Goal: Check status: Check status

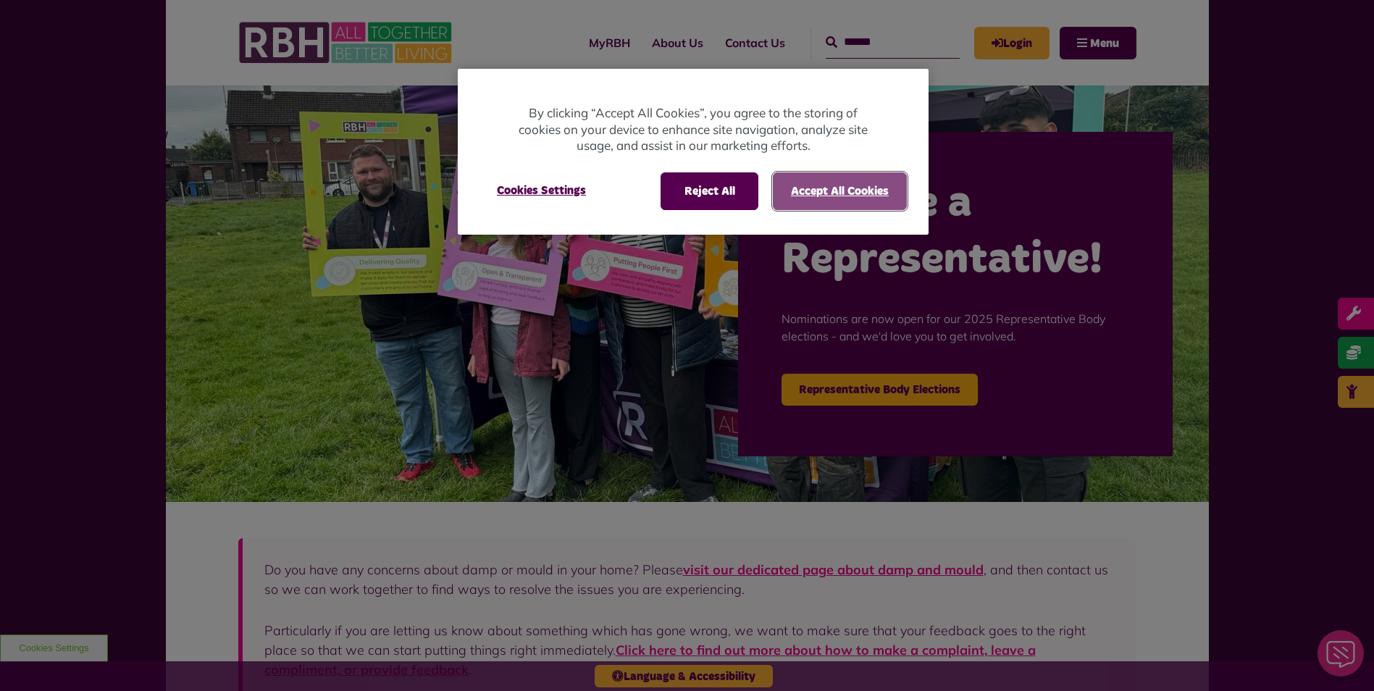
click at [849, 209] on button "Accept All Cookies" at bounding box center [840, 191] width 134 height 38
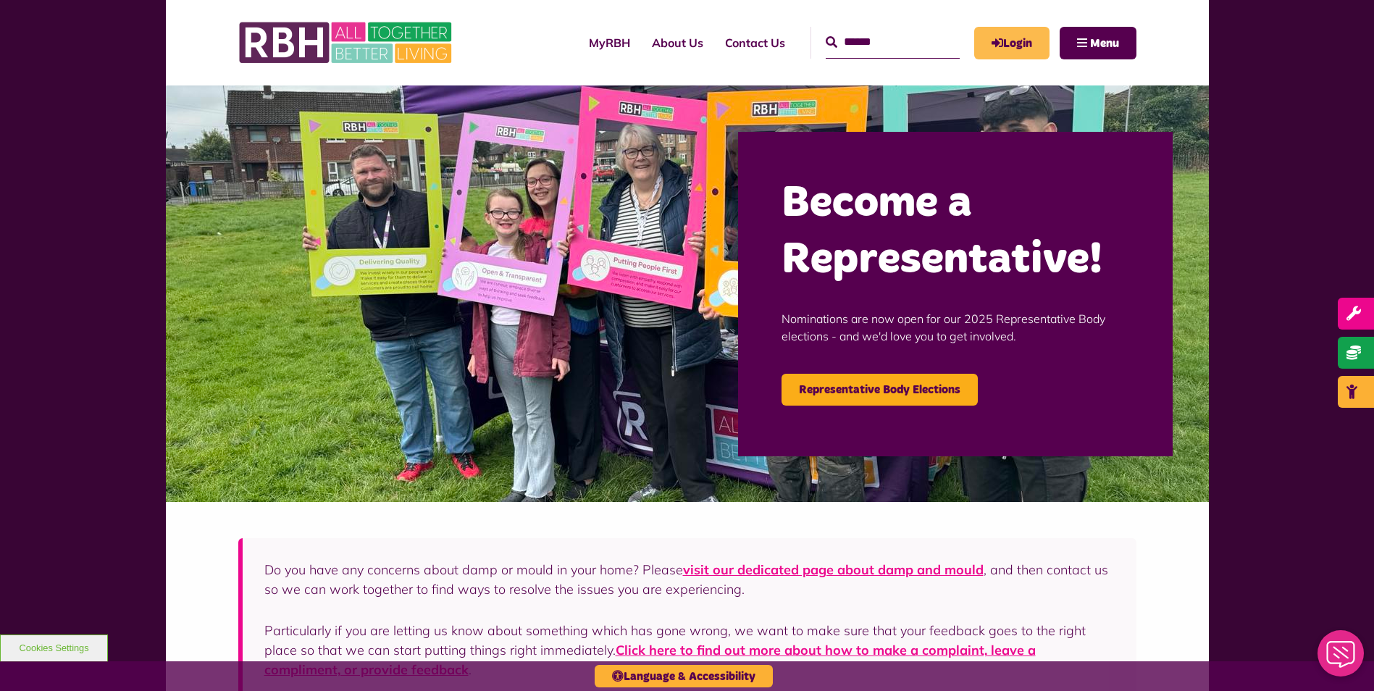
click at [1007, 55] on link "Login" at bounding box center [1011, 43] width 75 height 33
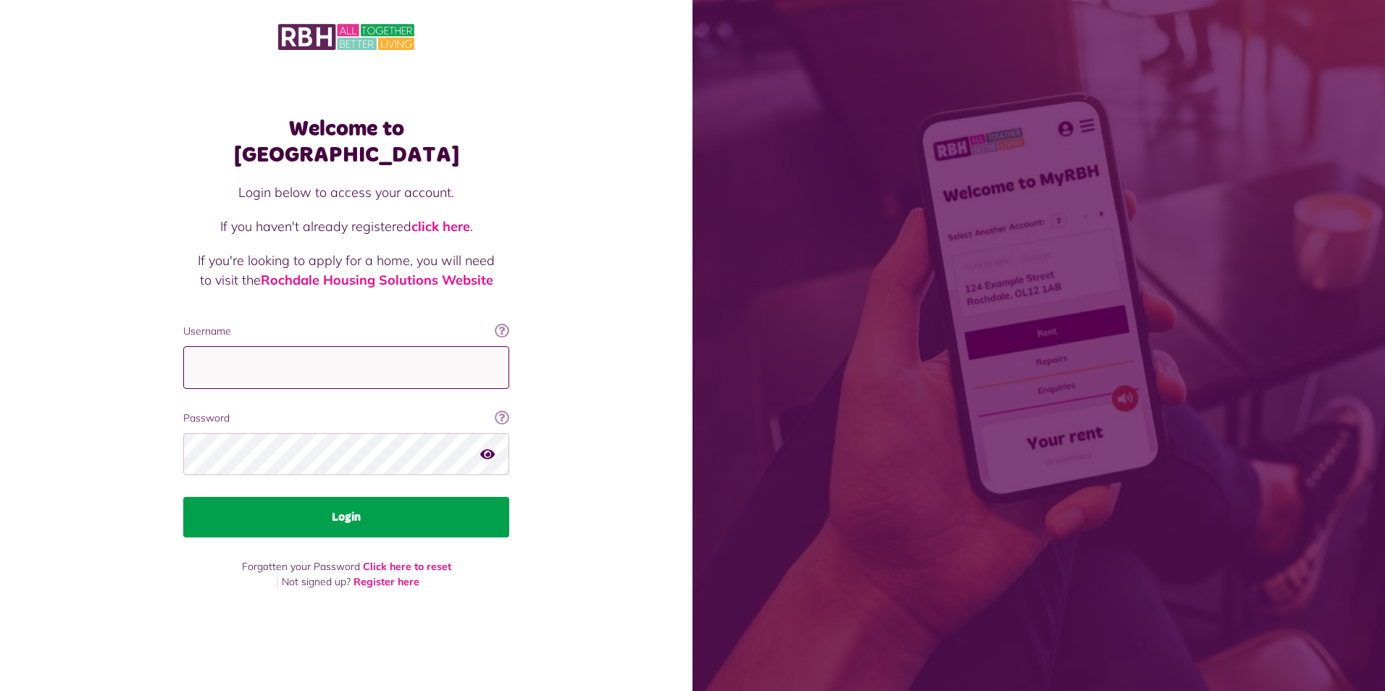
type input "**********"
click at [347, 497] on button "Login" at bounding box center [346, 517] width 326 height 41
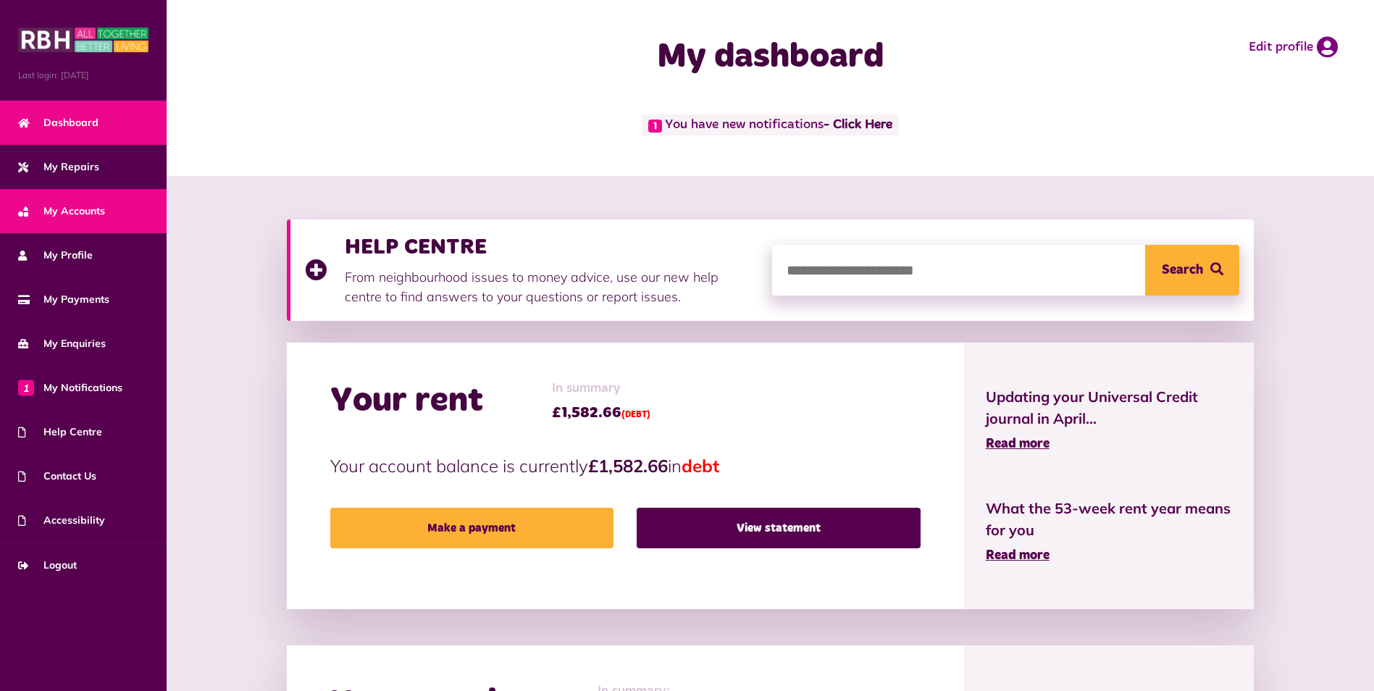
click at [99, 203] on span "My Accounts" at bounding box center [61, 210] width 87 height 15
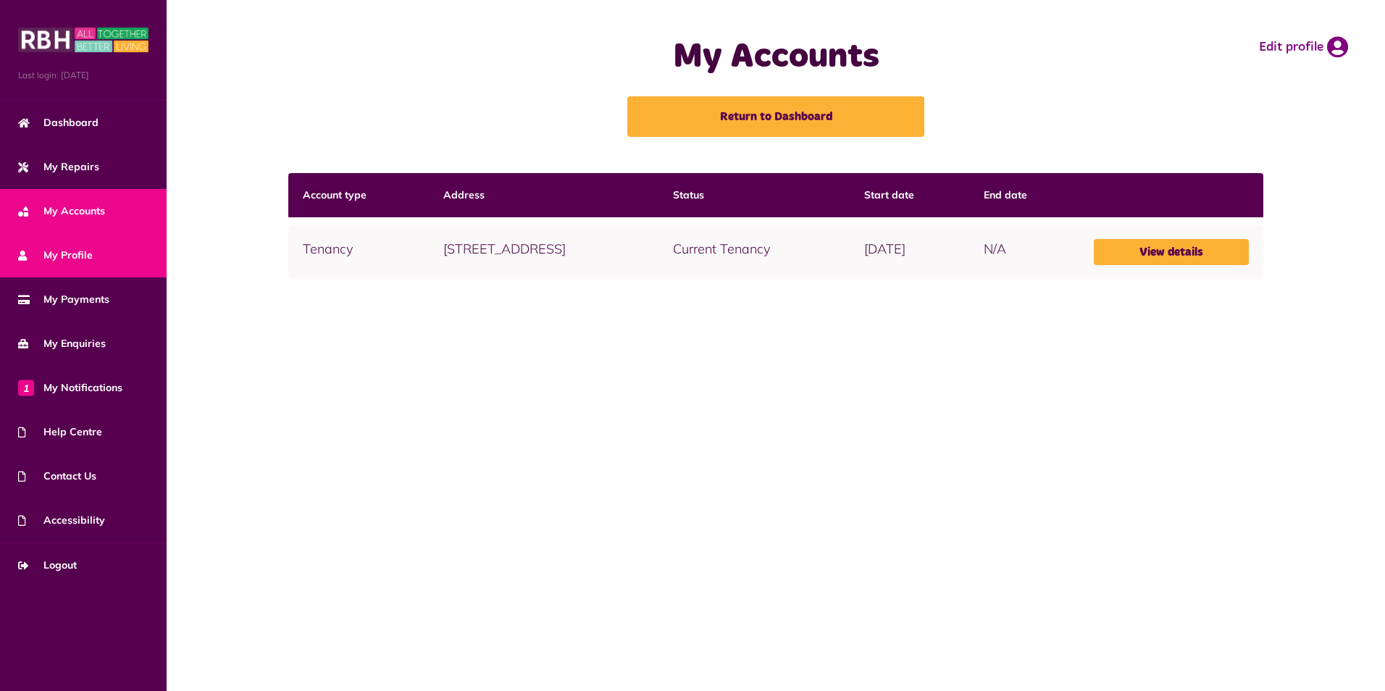
click at [81, 249] on span "My Profile" at bounding box center [55, 255] width 75 height 15
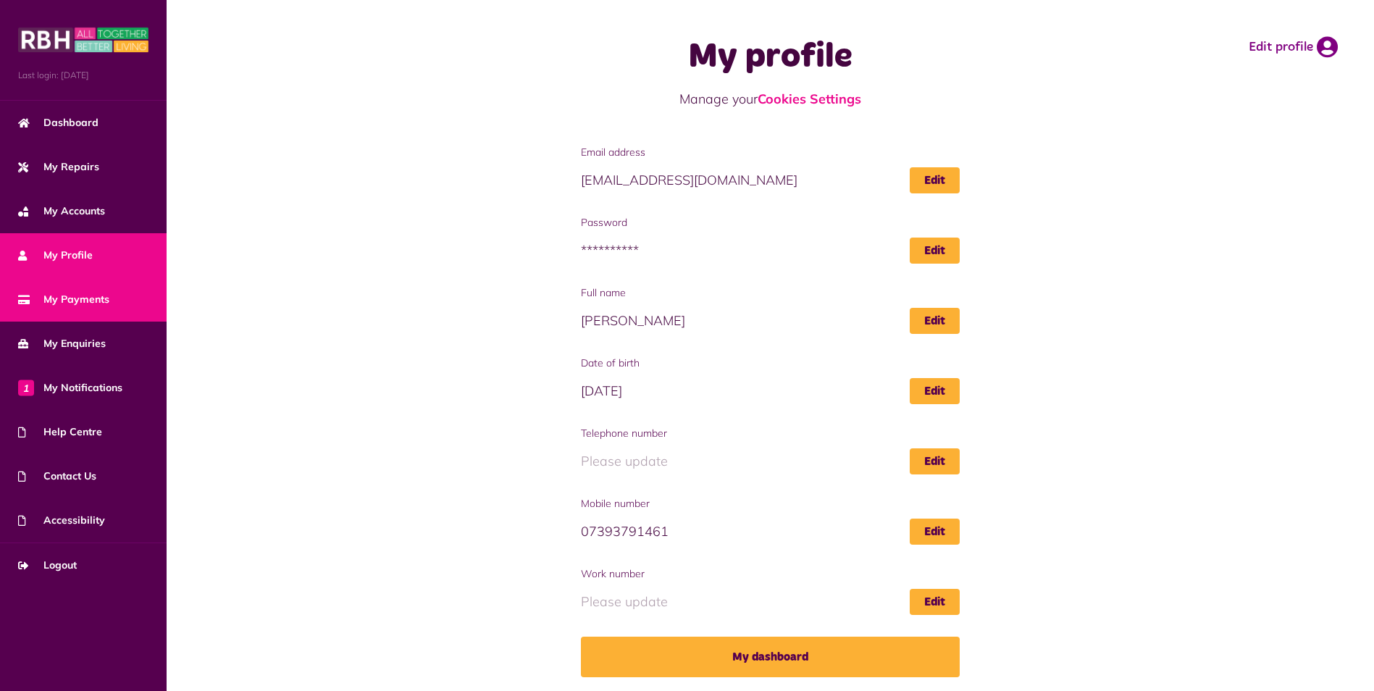
click at [78, 286] on link "My Payments" at bounding box center [83, 299] width 167 height 44
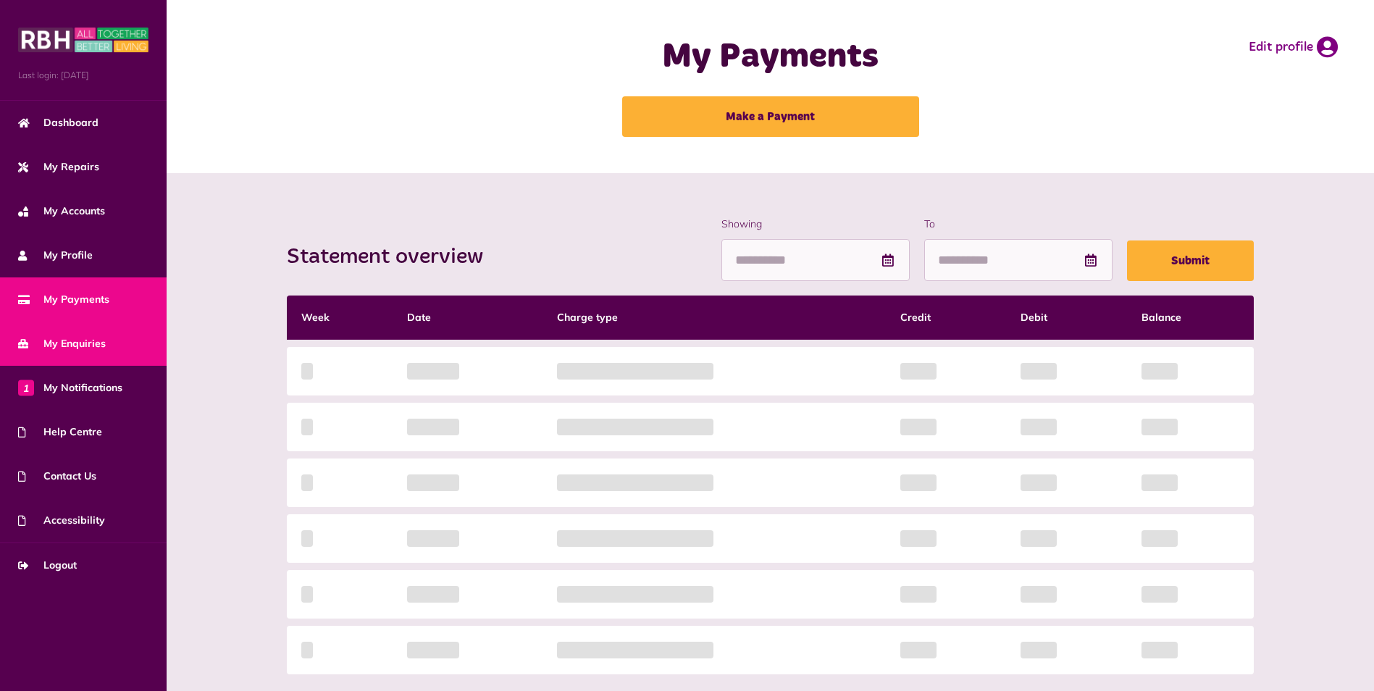
click at [90, 348] on span "My Enquiries" at bounding box center [62, 343] width 88 height 15
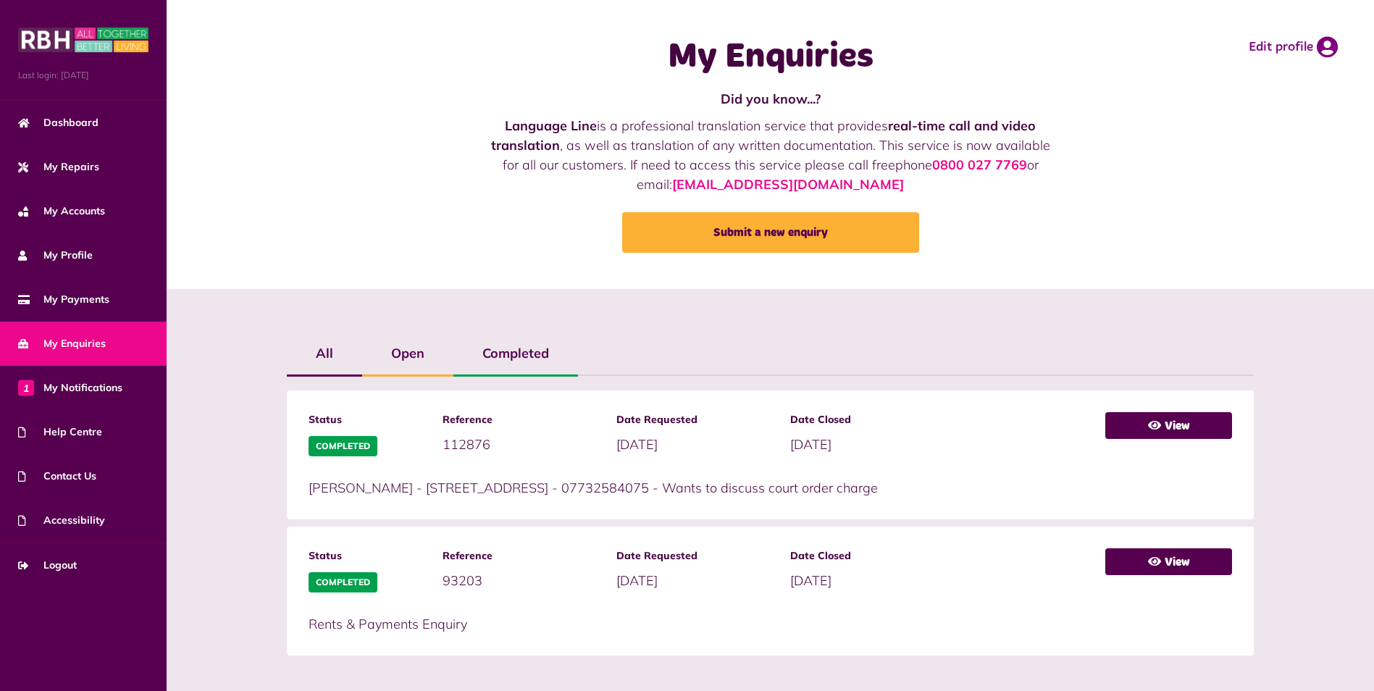
click at [411, 357] on label "Open" at bounding box center [407, 353] width 91 height 42
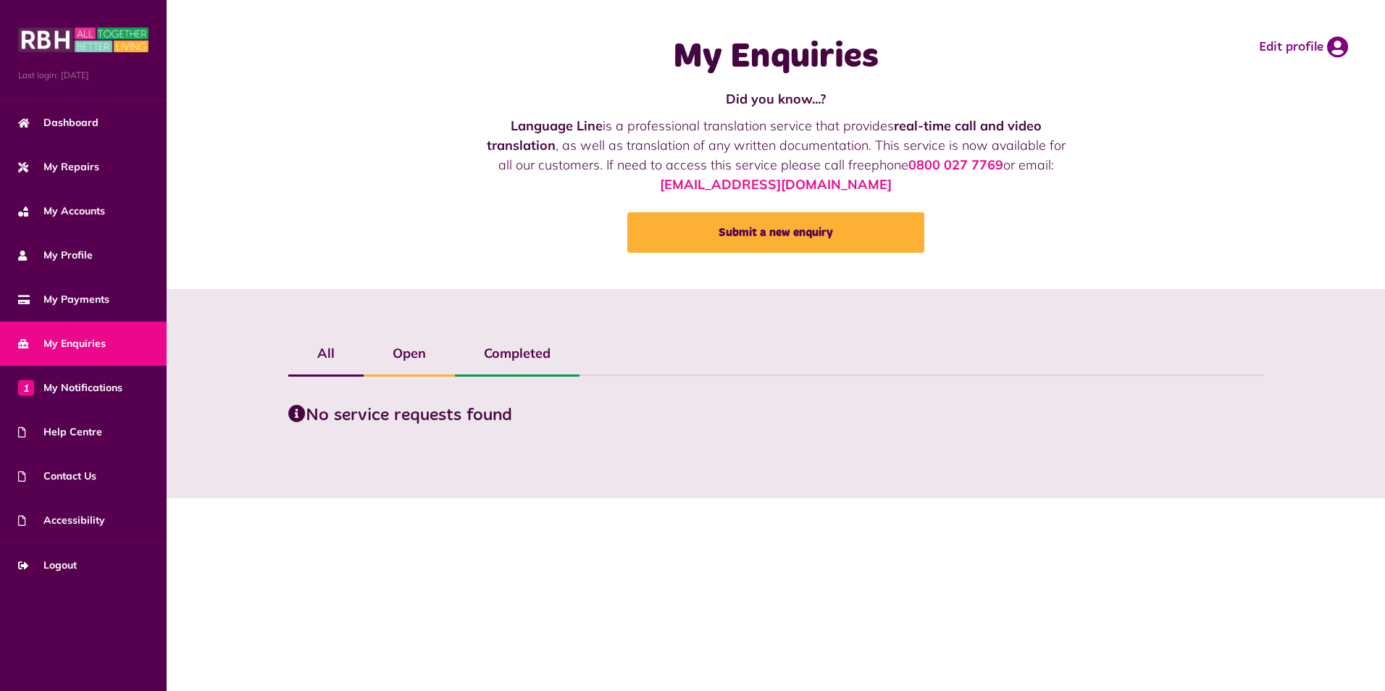
click at [332, 350] on label "All" at bounding box center [325, 353] width 75 height 42
click at [327, 352] on label "All" at bounding box center [325, 353] width 75 height 42
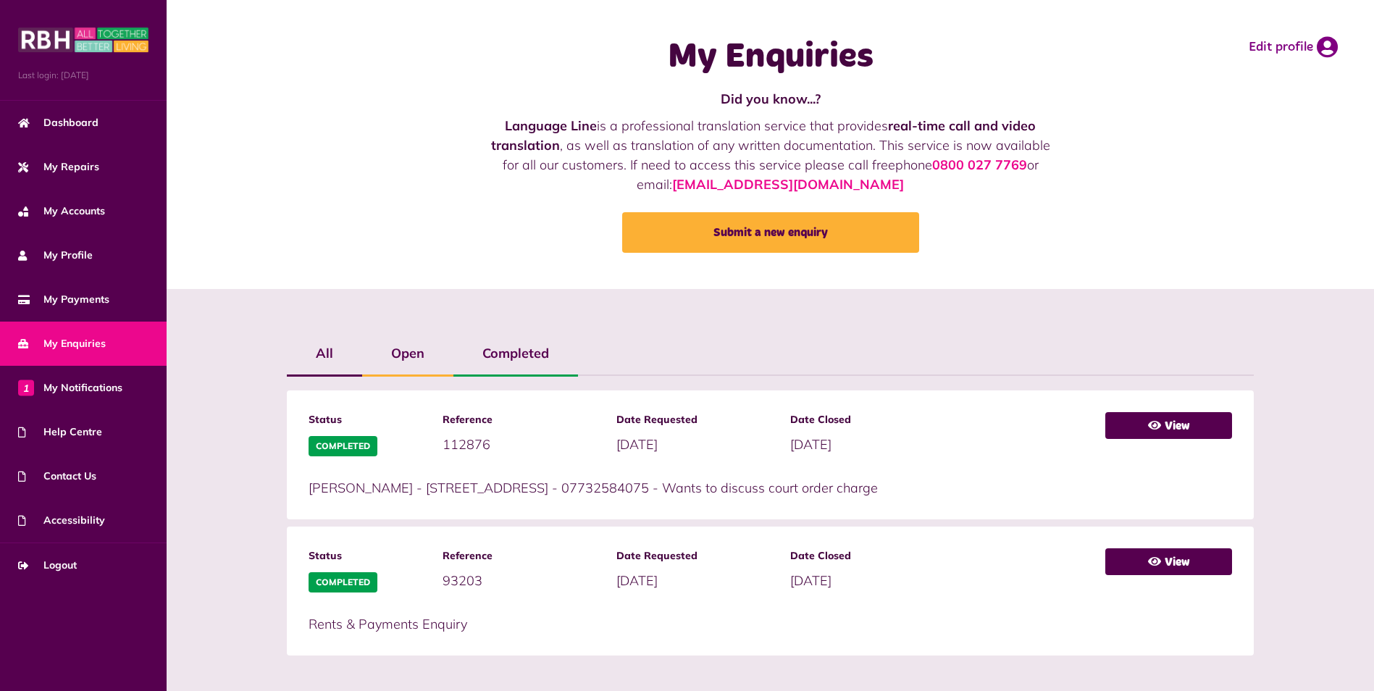
click at [526, 353] on label "Completed" at bounding box center [515, 353] width 125 height 42
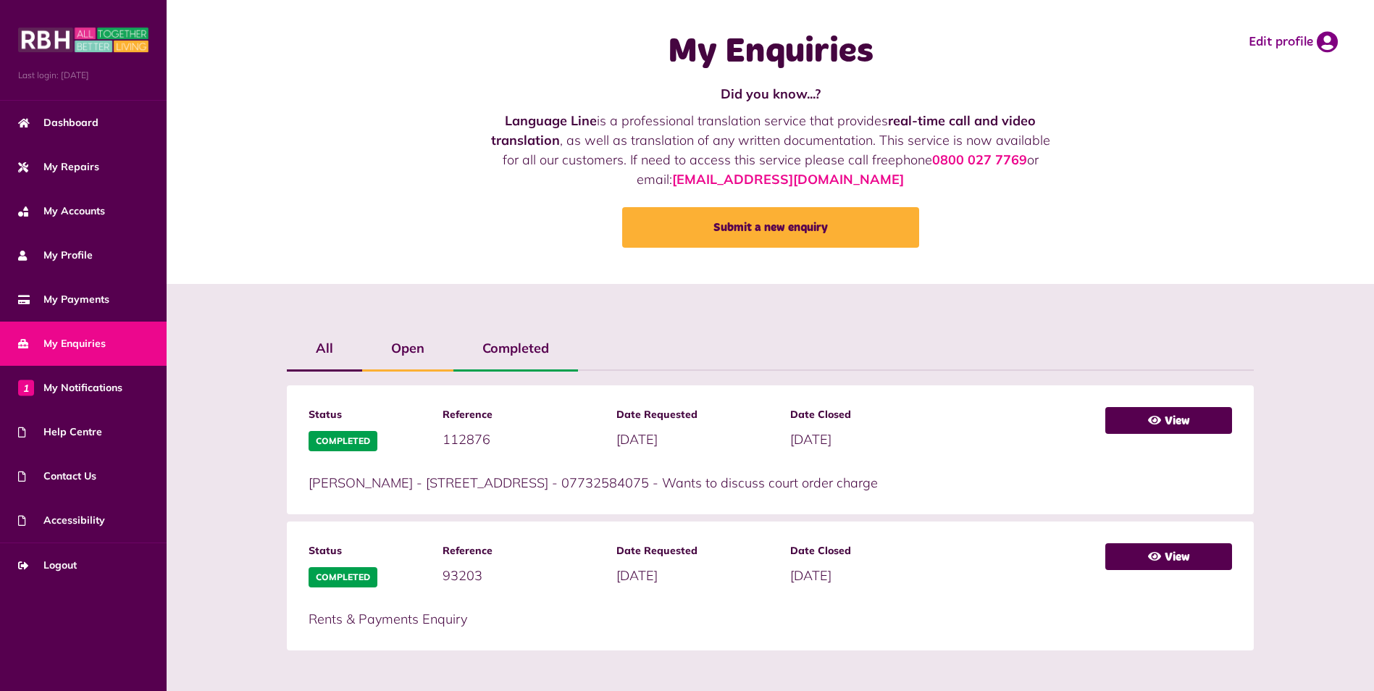
scroll to position [8, 0]
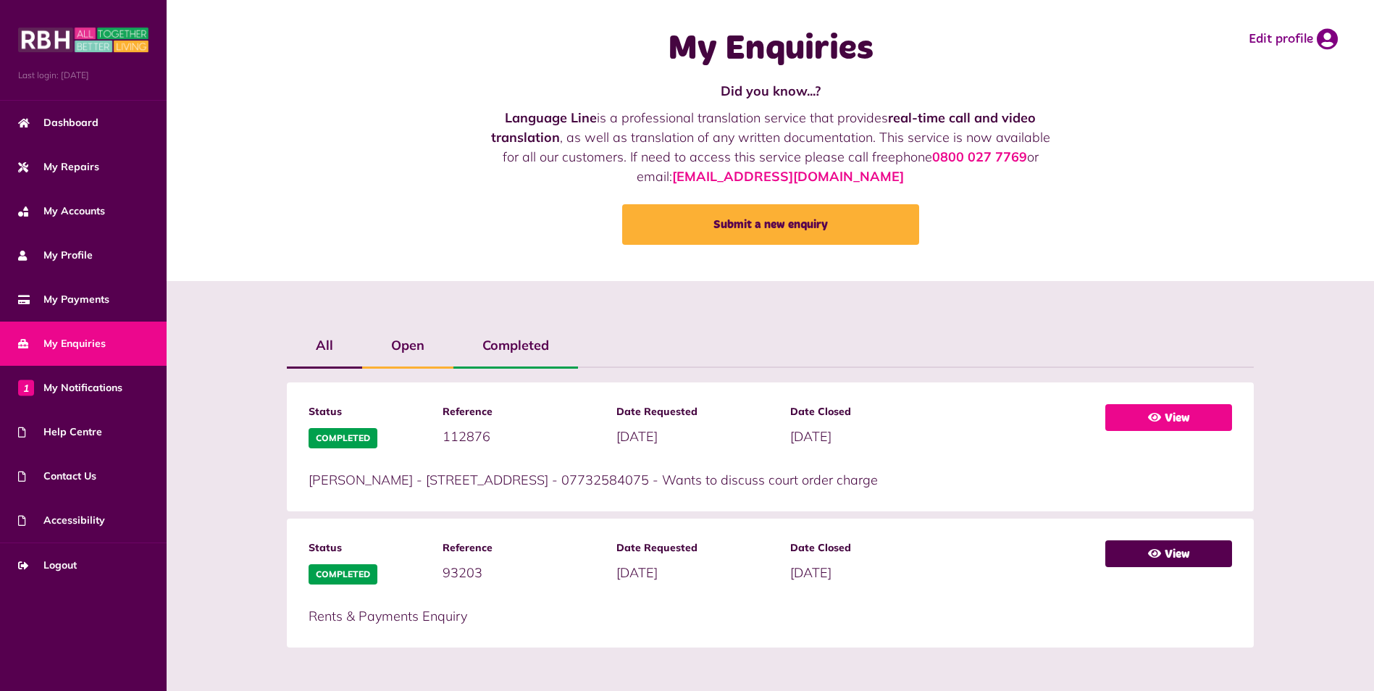
click at [1195, 413] on link "View" at bounding box center [1168, 417] width 127 height 27
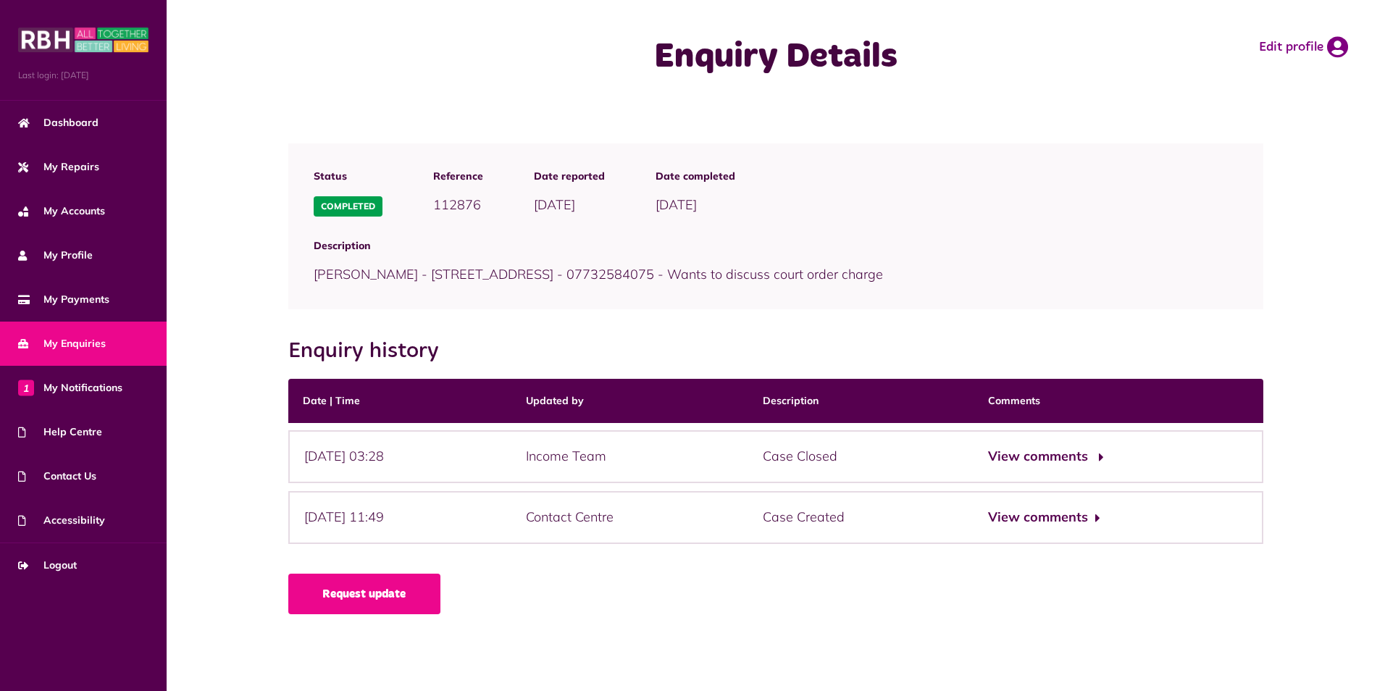
click at [1080, 455] on button "View comments" at bounding box center [1044, 456] width 112 height 21
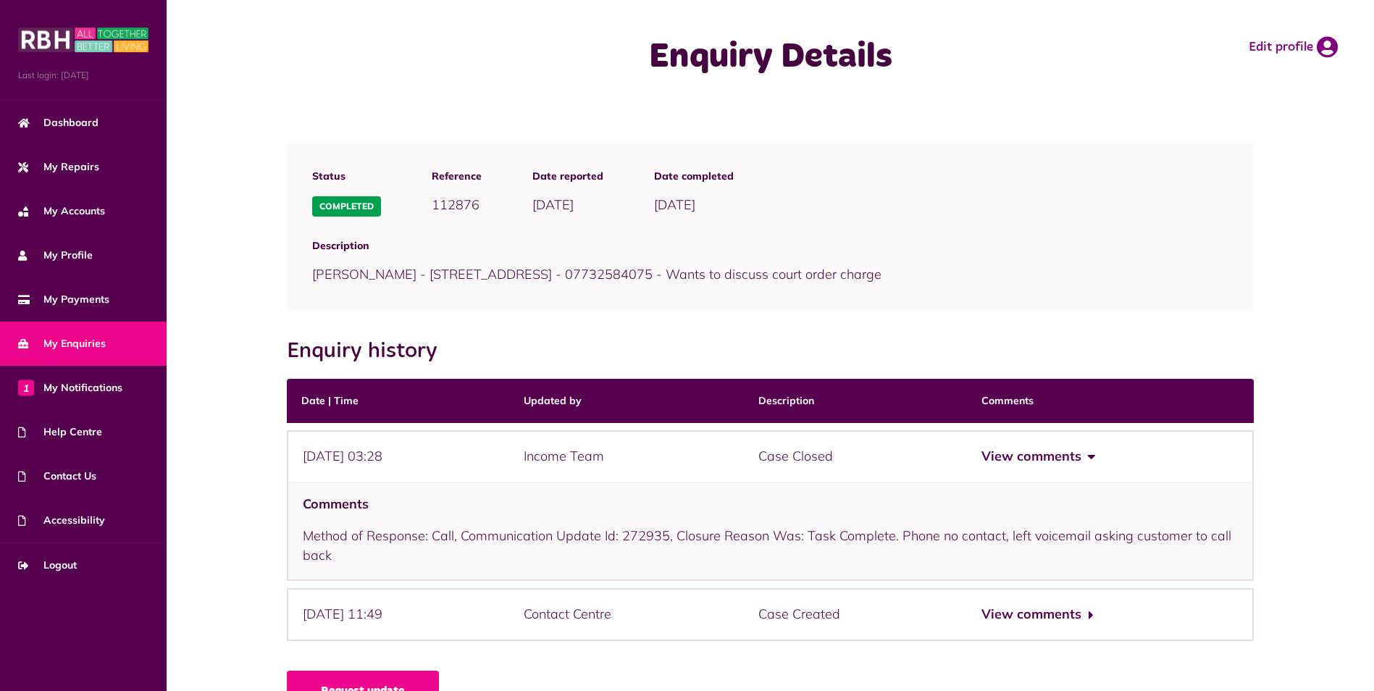
click at [1080, 454] on button "View comments" at bounding box center [1037, 456] width 112 height 21
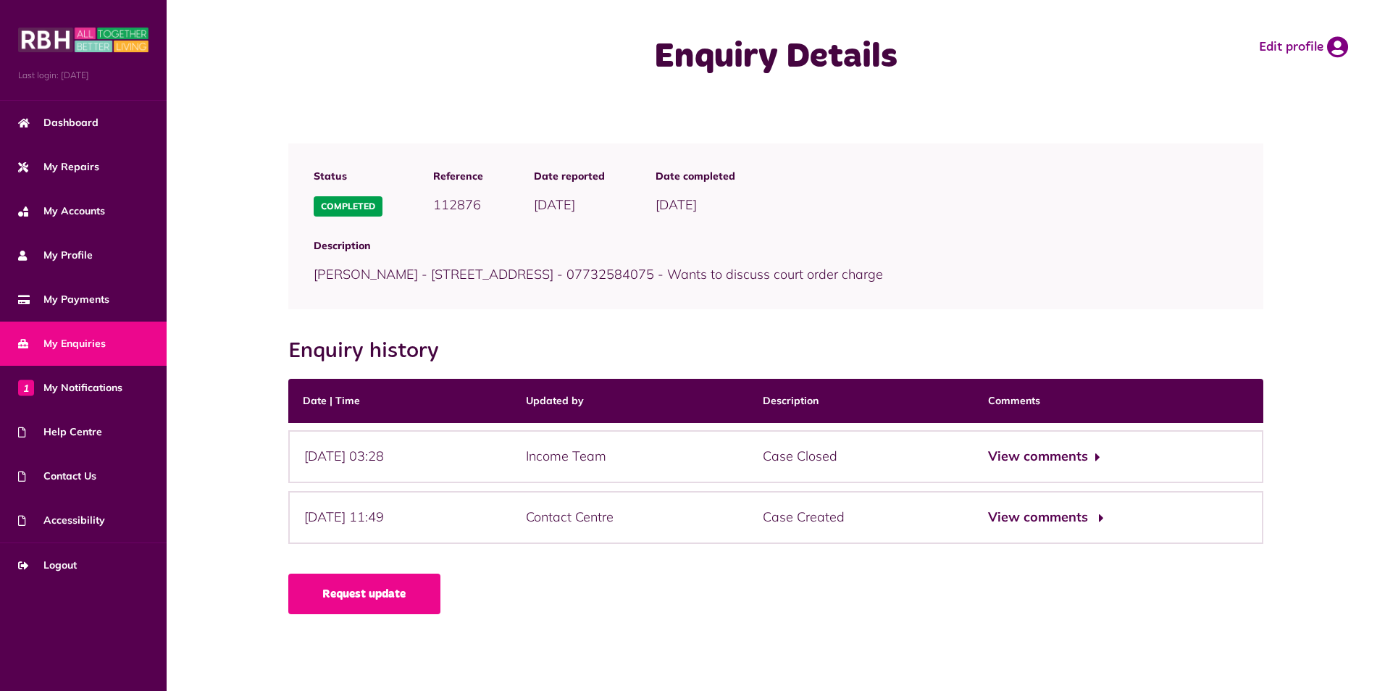
click at [1069, 513] on button "View comments" at bounding box center [1044, 517] width 112 height 21
